Goal: Transaction & Acquisition: Purchase product/service

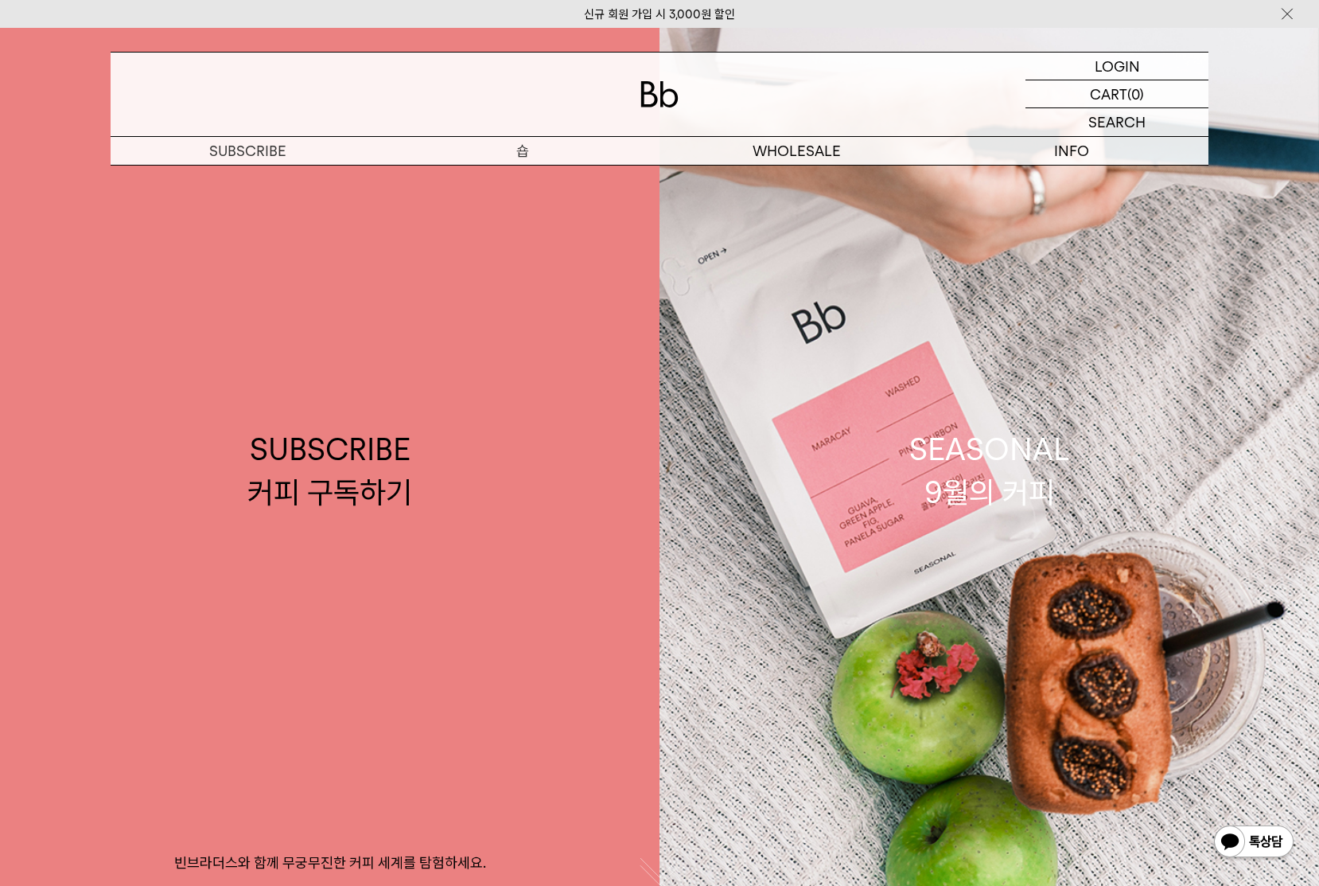
click at [520, 157] on p "숍" at bounding box center [522, 151] width 274 height 28
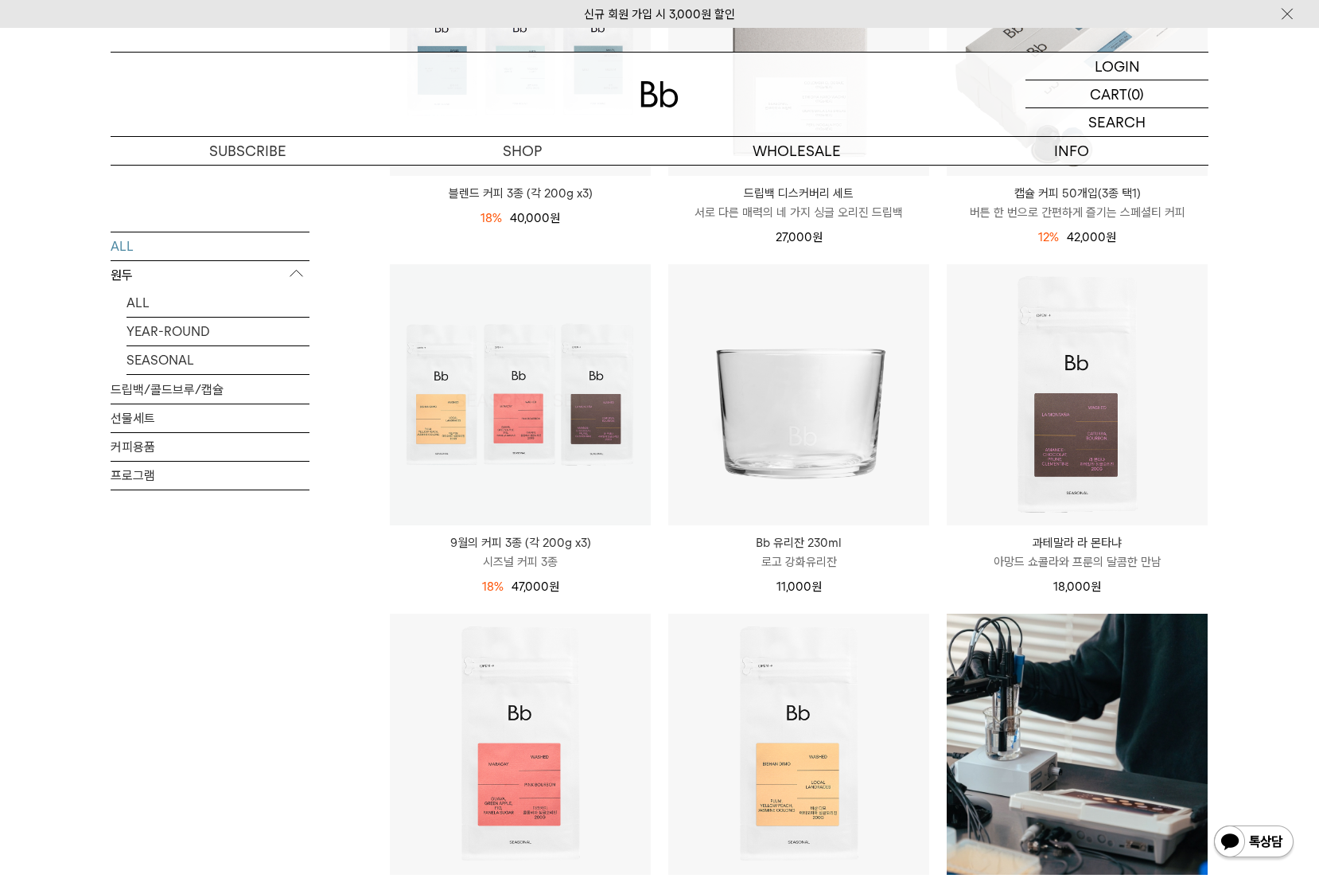
scroll to position [716, 0]
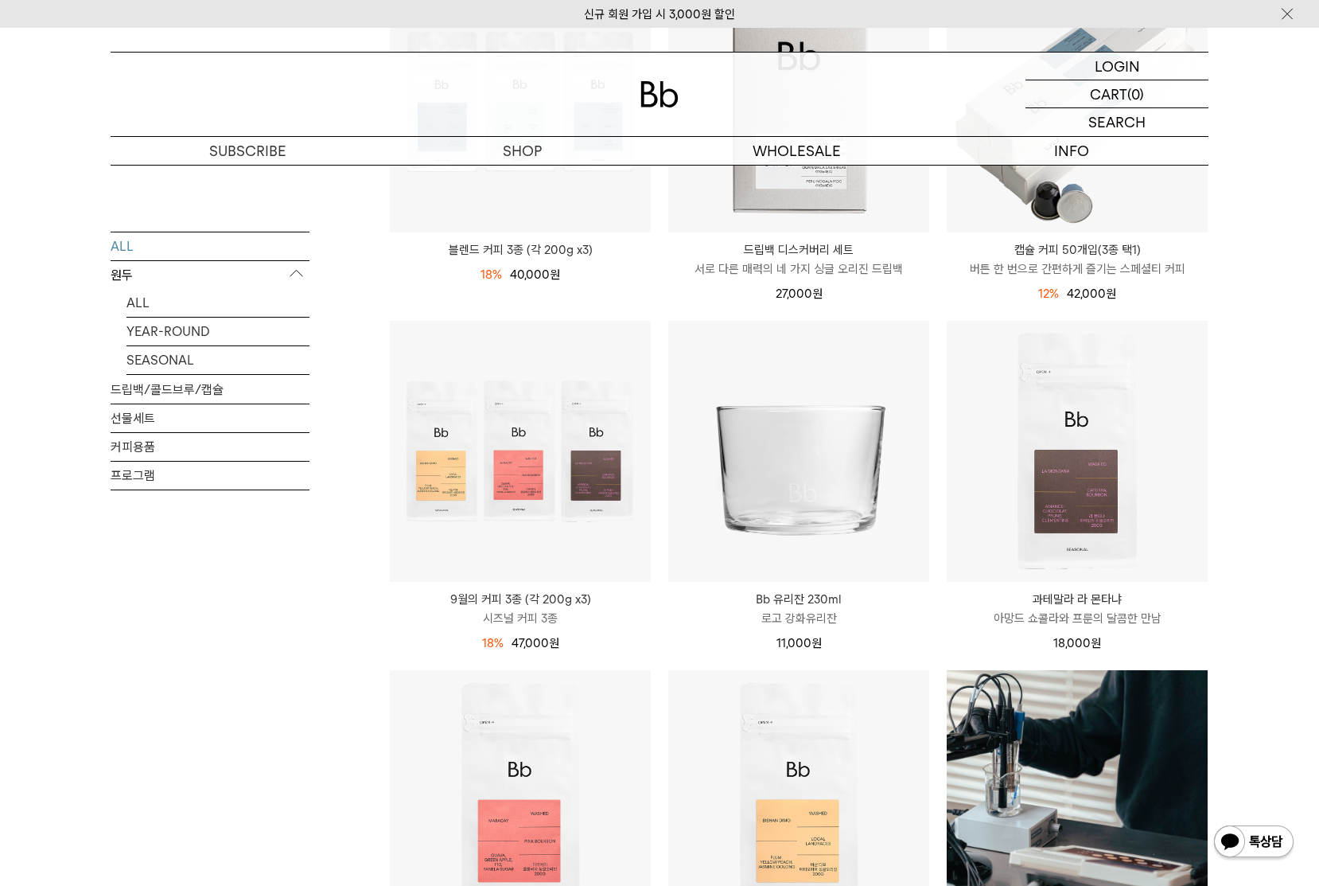
click at [136, 301] on link "ALL" at bounding box center [218, 302] width 183 height 28
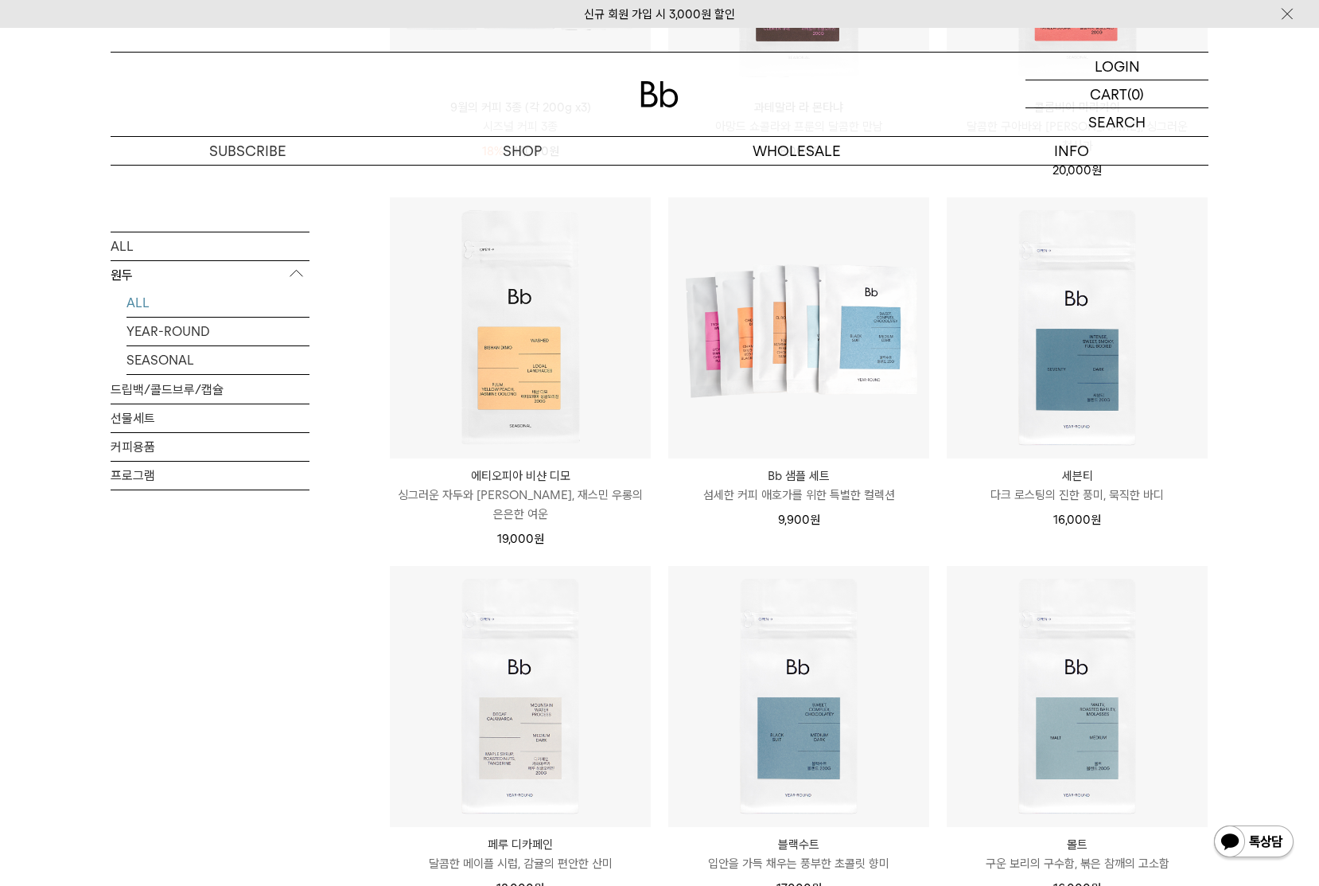
scroll to position [875, 0]
